Goal: Information Seeking & Learning: Learn about a topic

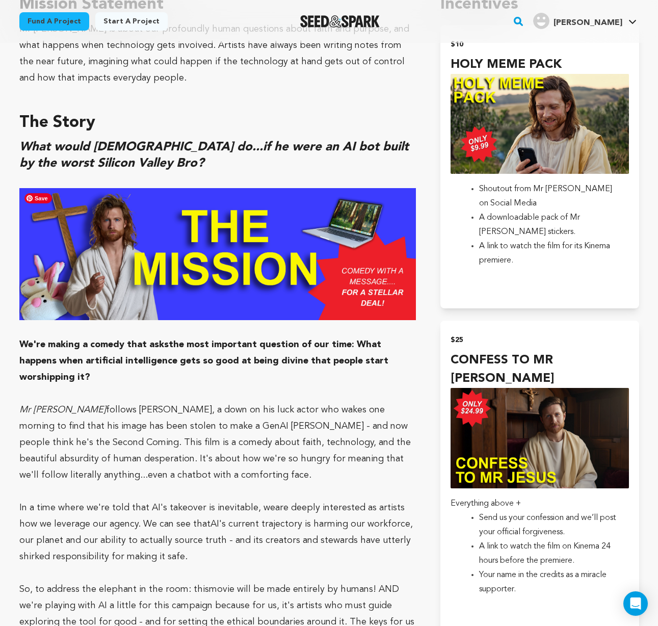
scroll to position [756, 0]
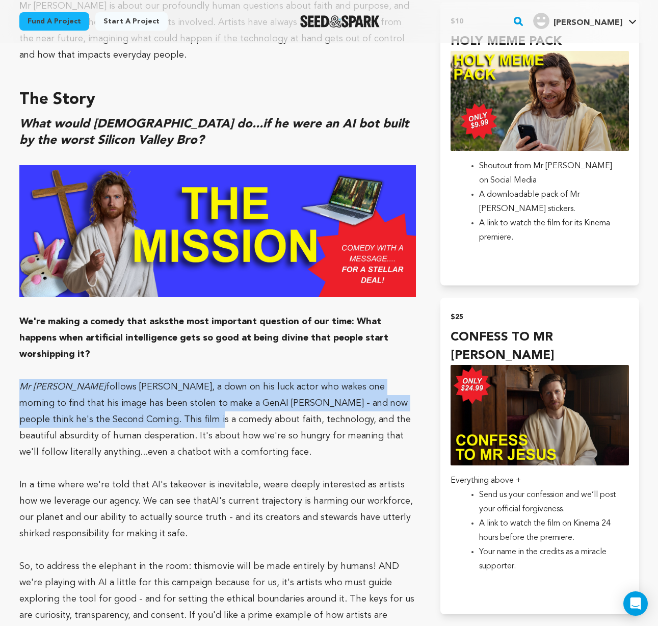
drag, startPoint x: 19, startPoint y: 370, endPoint x: 108, endPoint y: 395, distance: 92.1
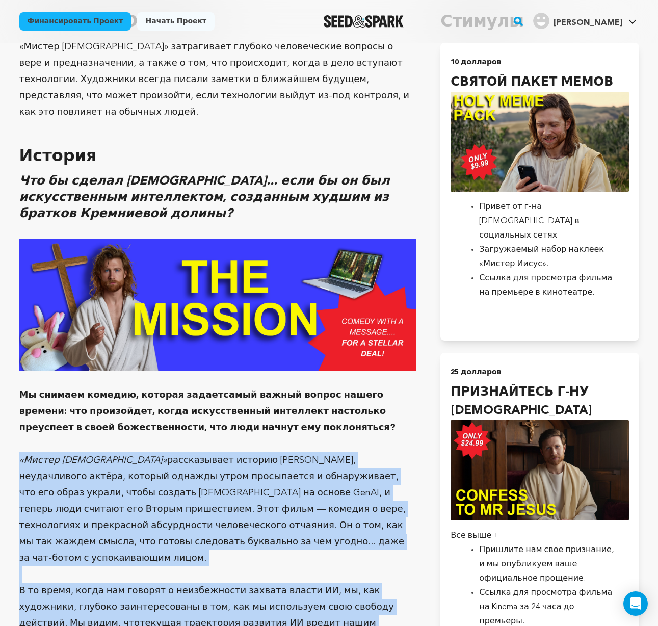
drag, startPoint x: 21, startPoint y: 401, endPoint x: 290, endPoint y: 581, distance: 324.3
copy div "«Loremi Dolor» sitametconse adipisc Elits, doeiusmodtem incidi, utlabor etdolor…"
click at [280, 485] on p "«Мистер [DEMOGRAPHIC_DATA]» рассказывает историю [PERSON_NAME], неудачливого ак…" at bounding box center [217, 509] width 397 height 114
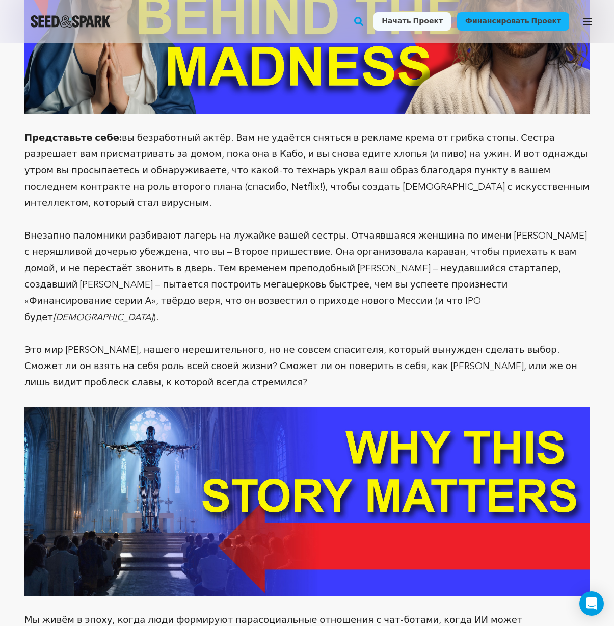
scroll to position [1900, 0]
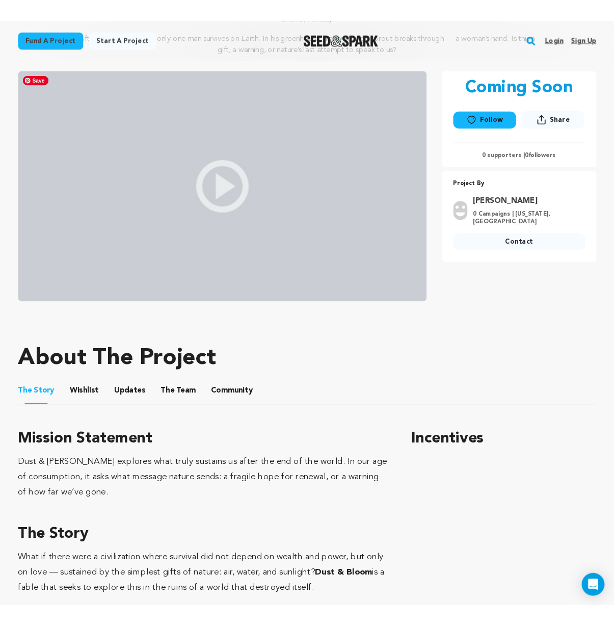
scroll to position [283, 0]
